Goal: Find specific page/section: Find specific page/section

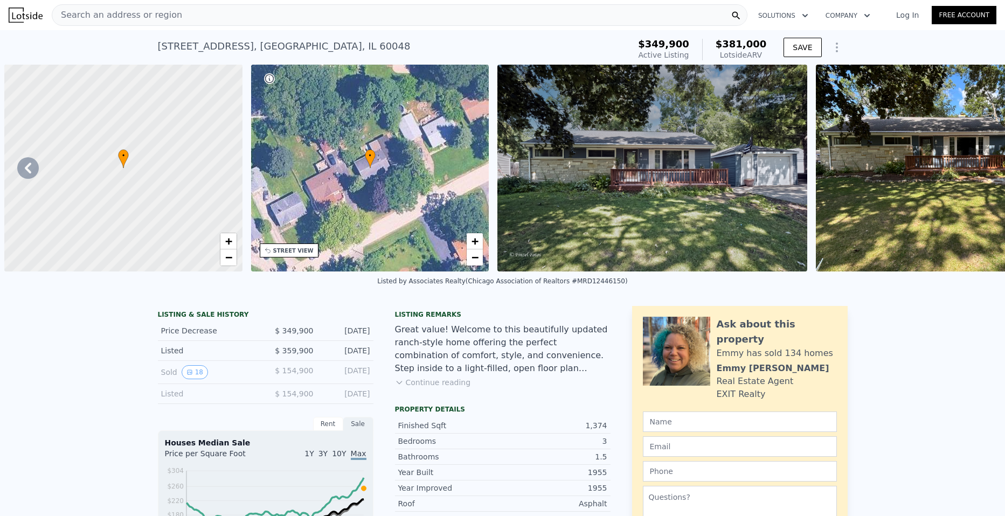
click at [179, 4] on div "Search an address or region" at bounding box center [400, 15] width 696 height 22
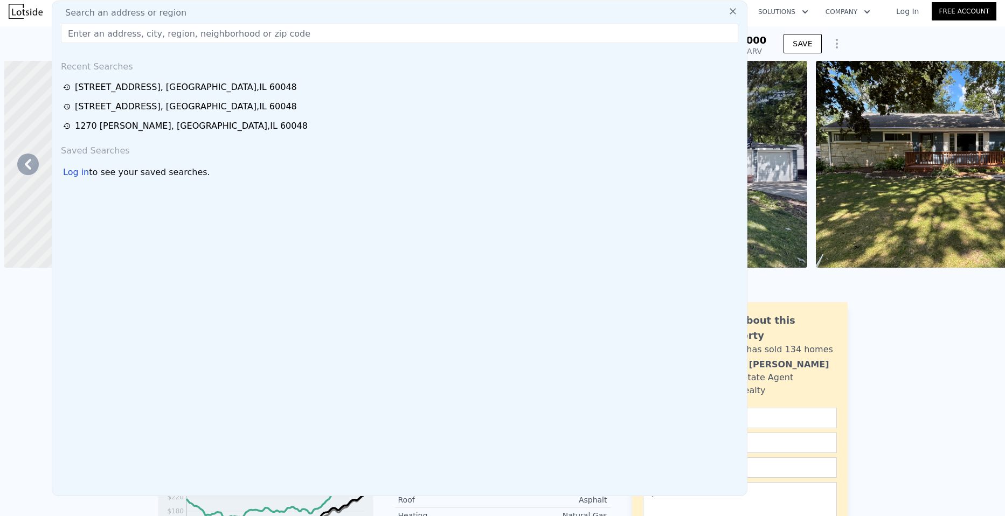
scroll to position [0, 5141]
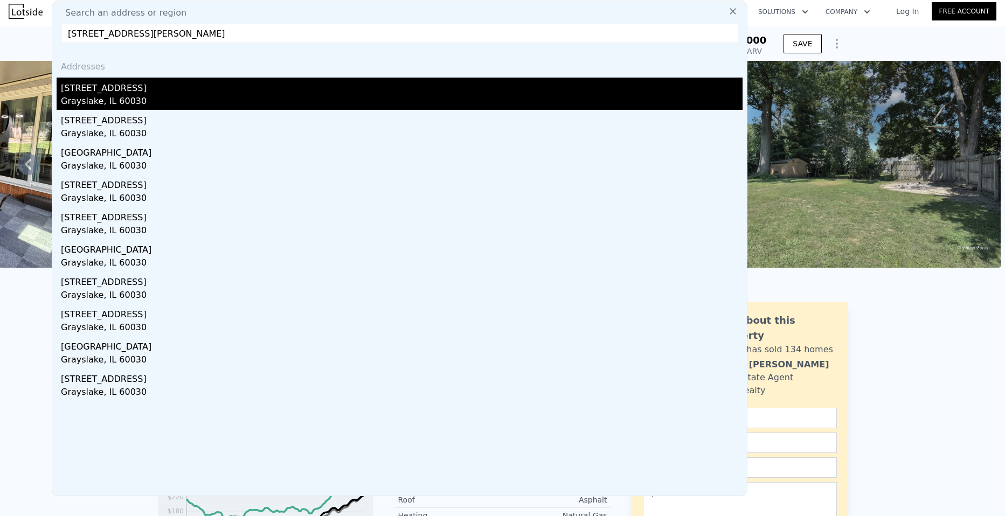
type input "[STREET_ADDRESS][PERSON_NAME]"
click at [122, 100] on div "Grayslake, IL 60030" at bounding box center [402, 102] width 682 height 15
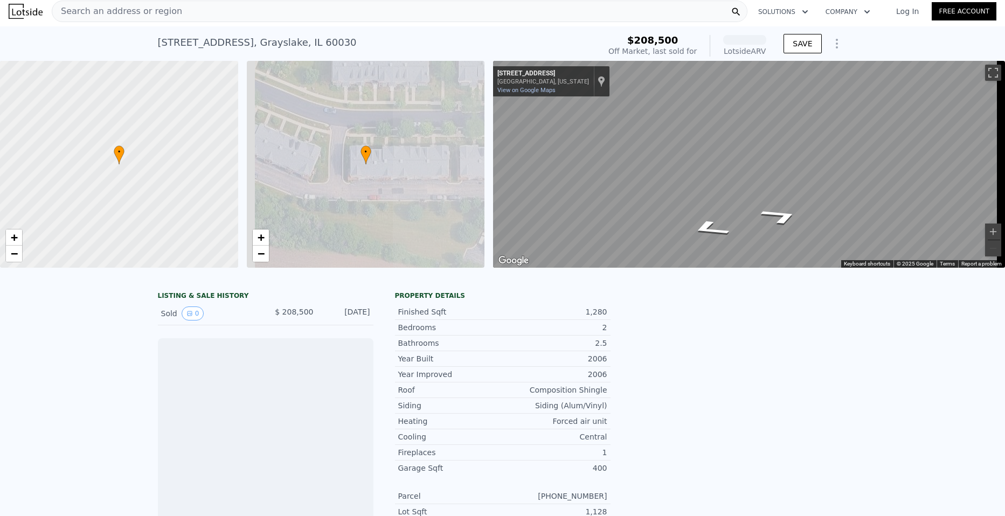
scroll to position [0, 4]
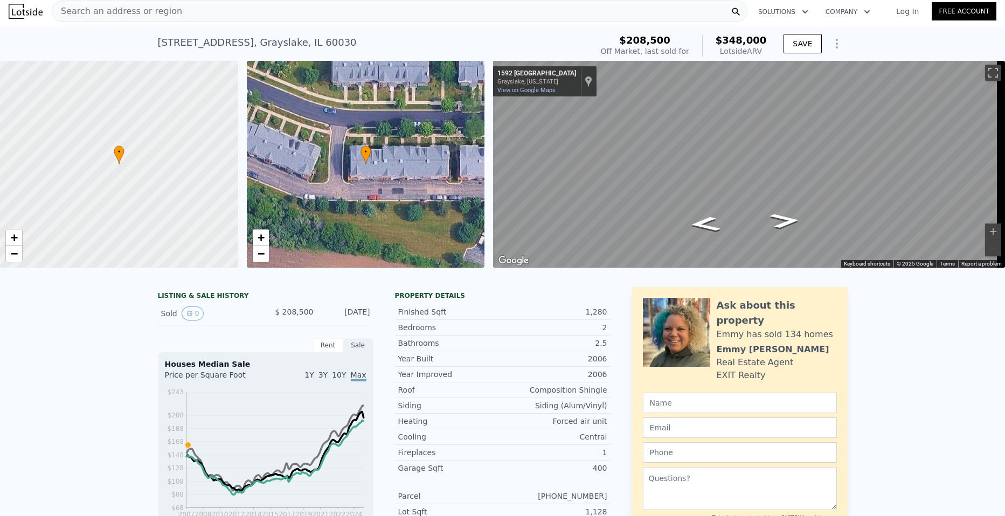
click at [113, 15] on span "Search an address or region" at bounding box center [117, 11] width 130 height 13
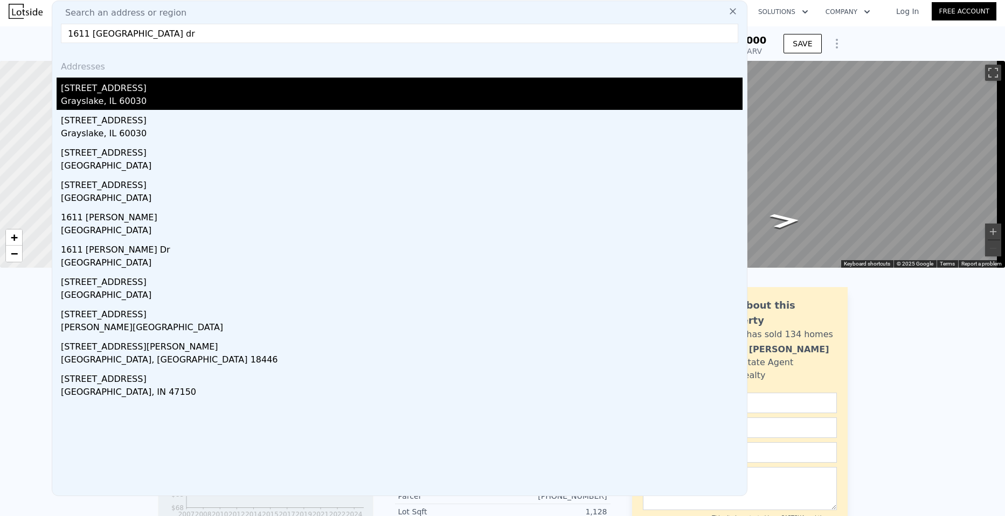
type input "1611 [GEOGRAPHIC_DATA] dr"
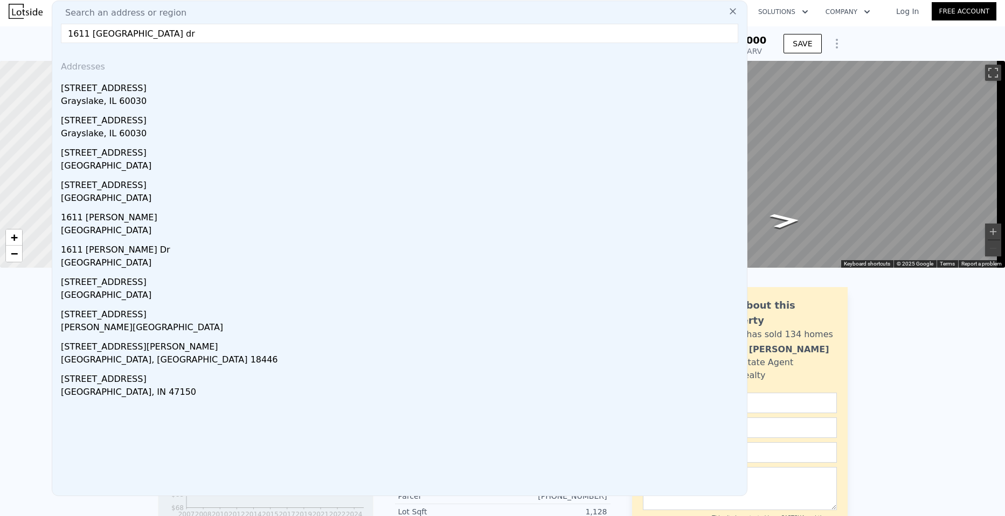
drag, startPoint x: 117, startPoint y: 86, endPoint x: 272, endPoint y: 89, distance: 154.2
click at [117, 86] on div "[STREET_ADDRESS]" at bounding box center [402, 86] width 682 height 17
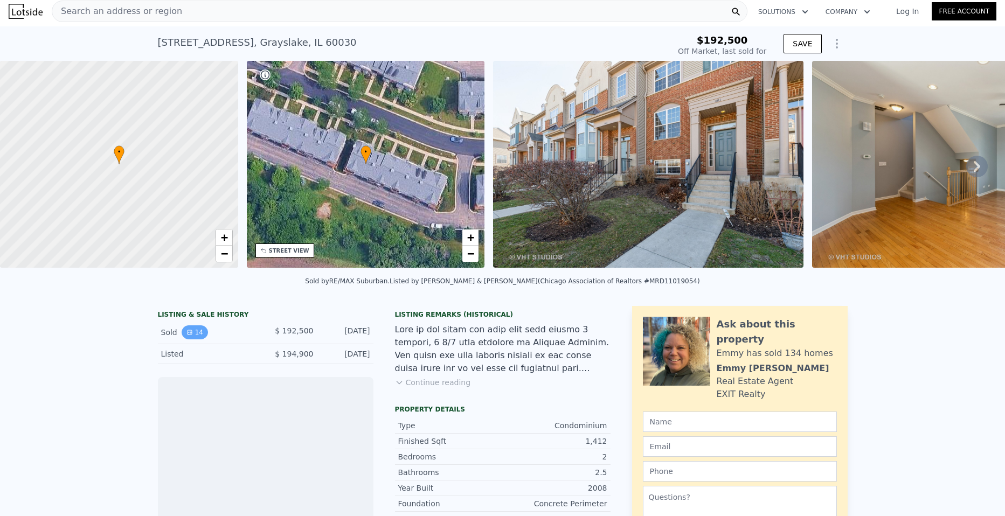
click at [193, 337] on button "14" at bounding box center [195, 332] width 26 height 14
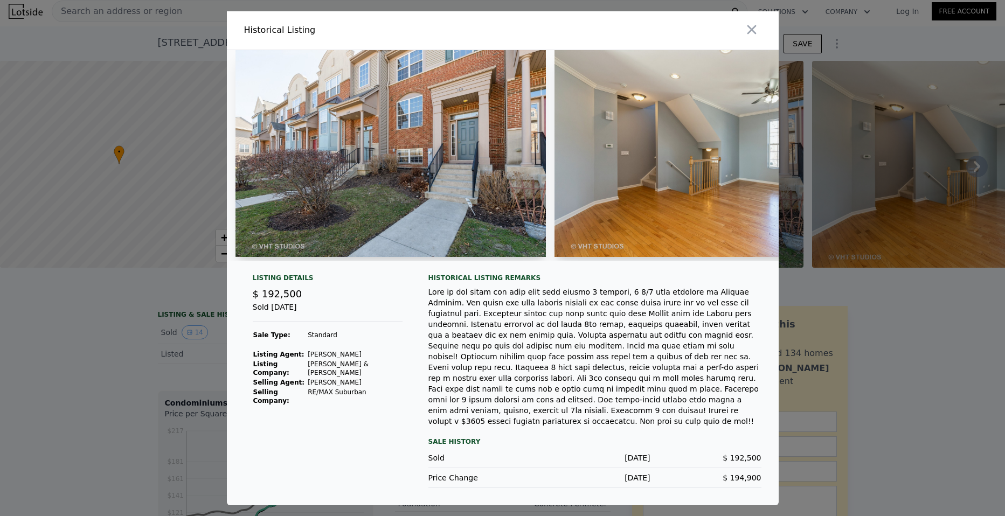
click at [464, 177] on img at bounding box center [390, 153] width 310 height 207
click at [602, 184] on img at bounding box center [710, 153] width 310 height 207
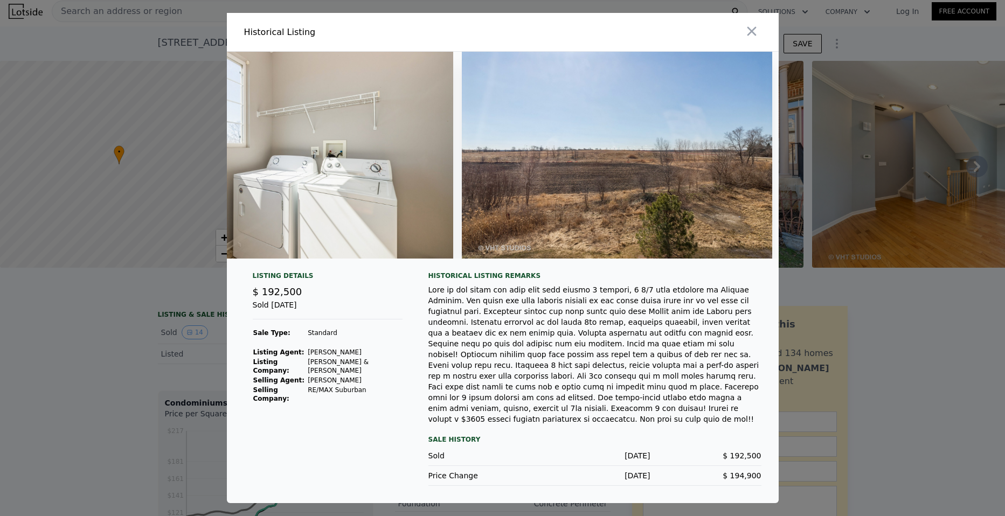
scroll to position [0, 3932]
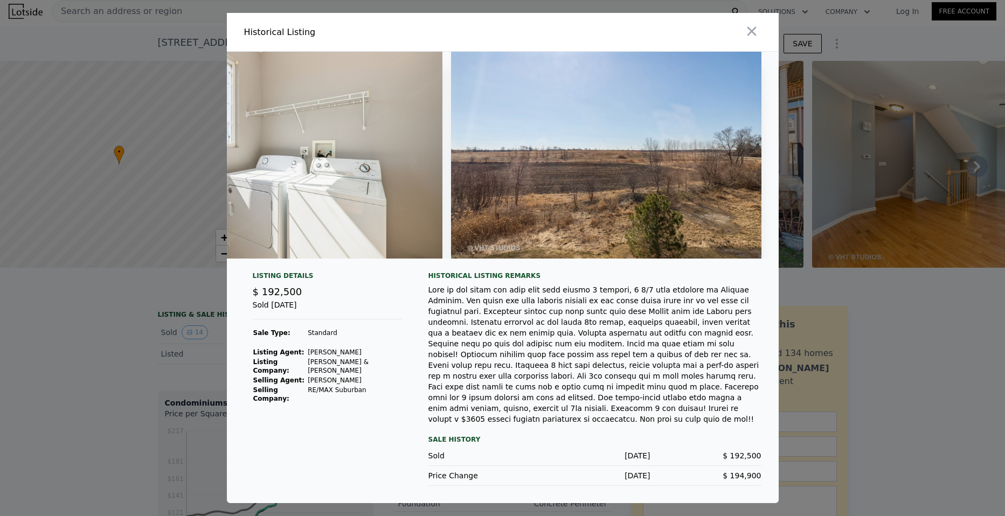
click at [108, 348] on div at bounding box center [502, 258] width 1005 height 516
